Goal: Navigation & Orientation: Find specific page/section

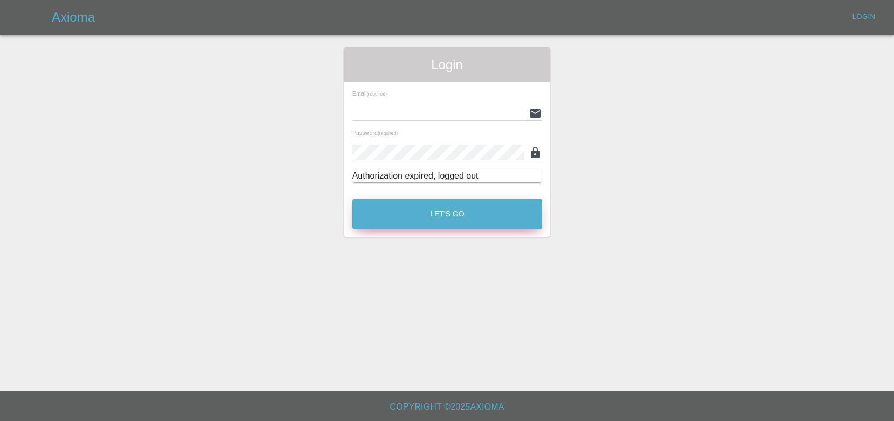
type input "[EMAIL_ADDRESS][DOMAIN_NAME]"
click at [387, 216] on button "Let's Go" at bounding box center [447, 214] width 190 height 30
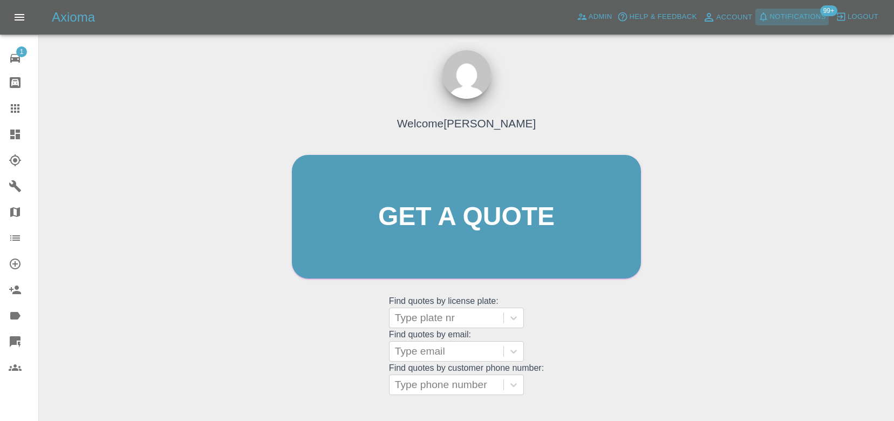
click at [771, 16] on span "Notifications" at bounding box center [798, 17] width 56 height 12
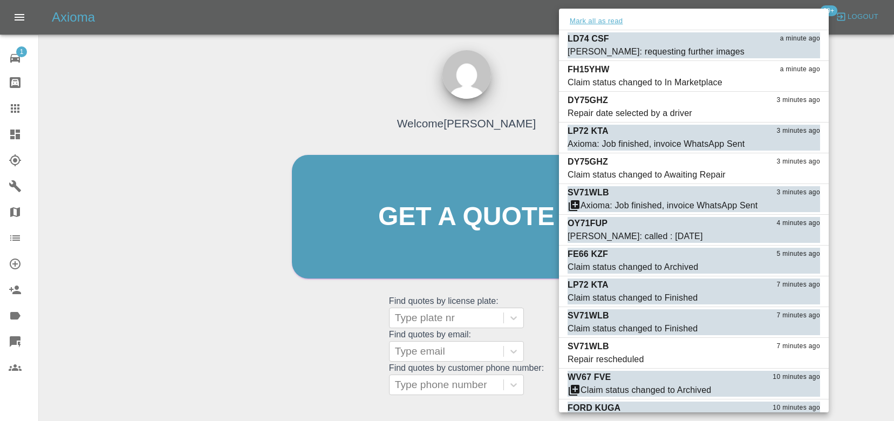
click at [581, 23] on button "Mark all as read" at bounding box center [595, 21] width 57 height 12
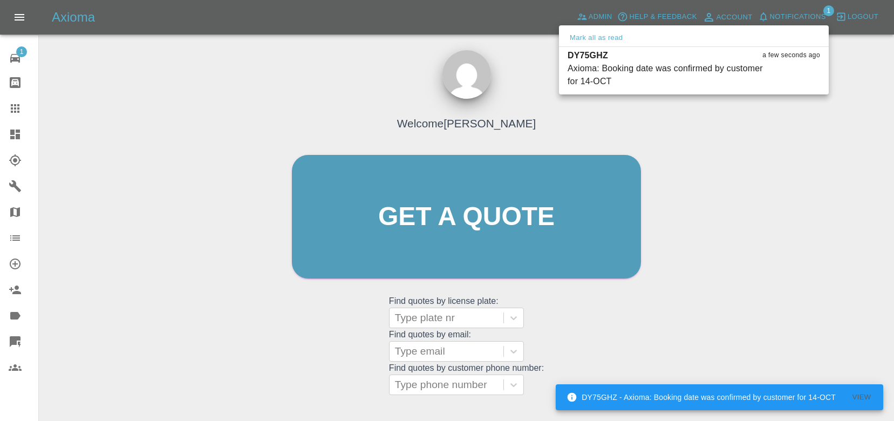
click at [529, 71] on div at bounding box center [447, 210] width 894 height 421
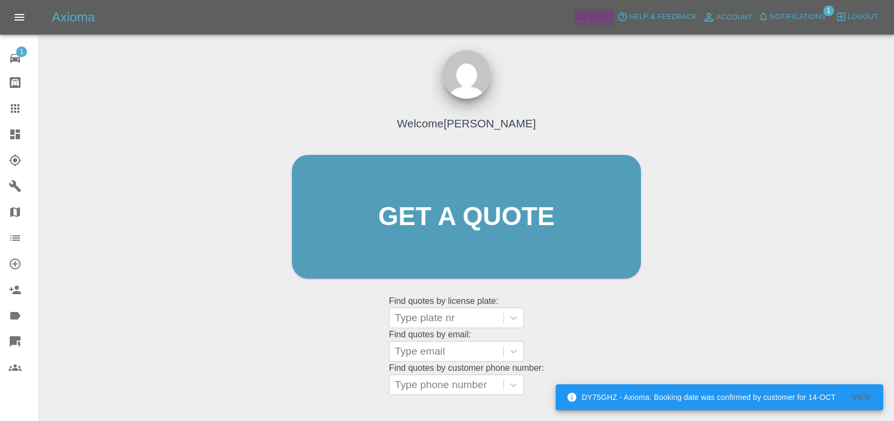
click at [585, 19] on icon at bounding box center [581, 17] width 9 height 6
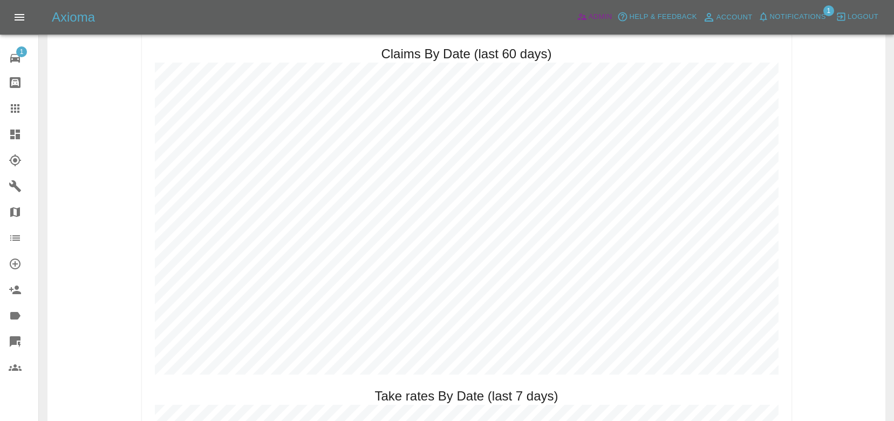
scroll to position [1196, 0]
